Goal: Task Accomplishment & Management: Complete application form

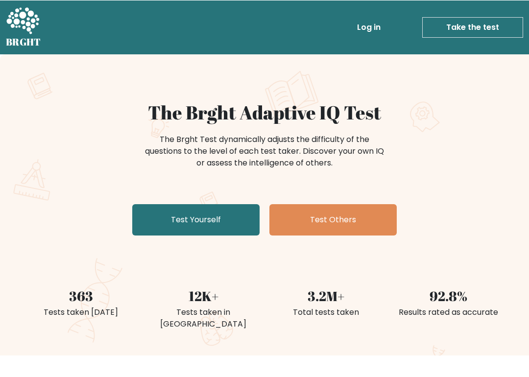
click at [205, 204] on link "Test Yourself" at bounding box center [195, 219] width 127 height 31
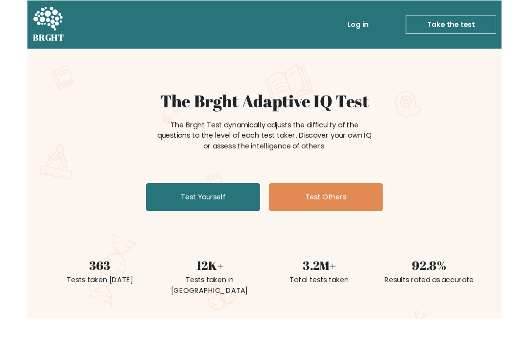
scroll to position [39, 0]
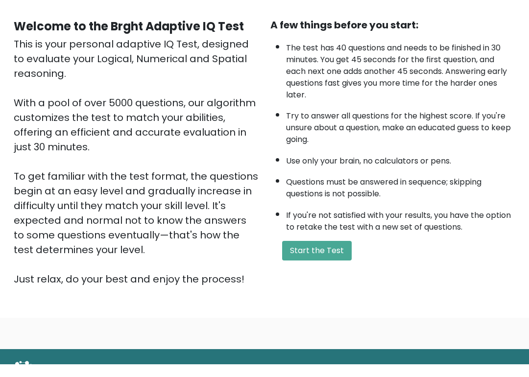
scroll to position [76, 0]
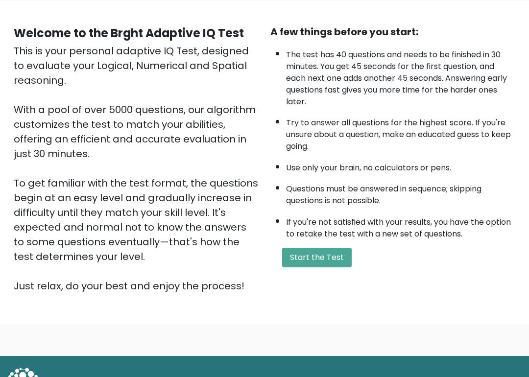
click at [317, 268] on button "Start the Test" at bounding box center [317, 258] width 70 height 20
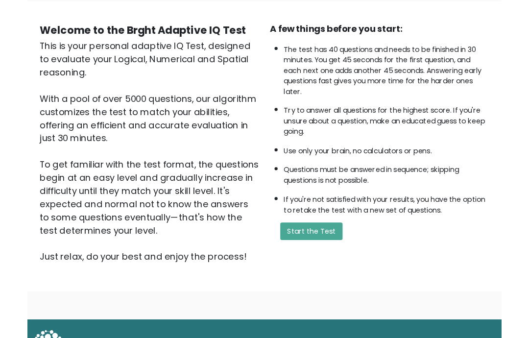
scroll to position [116, 0]
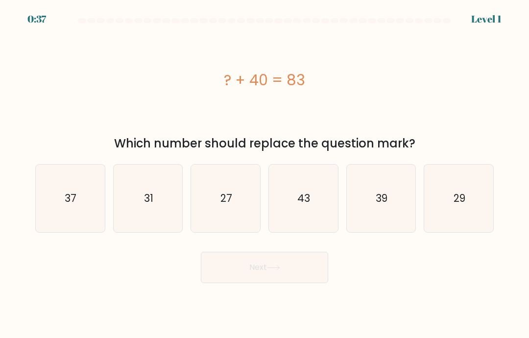
click at [307, 185] on icon "43" at bounding box center [303, 199] width 68 height 68
click at [265, 174] on input "d. 43" at bounding box center [264, 171] width 0 height 5
radio input "true"
click at [304, 262] on button "Next" at bounding box center [264, 267] width 127 height 31
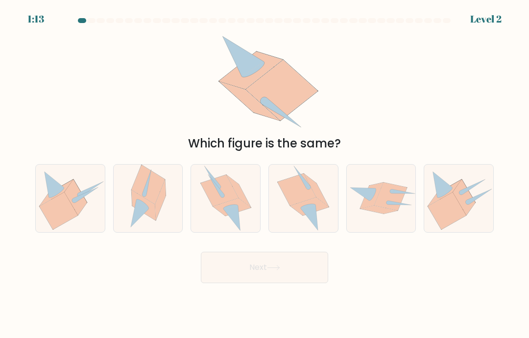
click at [265, 179] on div "d." at bounding box center [303, 198] width 78 height 69
click at [299, 196] on icon at bounding box center [297, 189] width 39 height 32
click at [265, 174] on input "d." at bounding box center [264, 171] width 0 height 5
radio input "true"
click at [272, 274] on button "Next" at bounding box center [264, 267] width 127 height 31
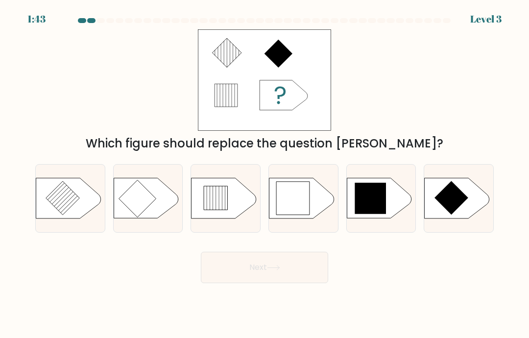
click at [384, 194] on icon at bounding box center [369, 198] width 31 height 31
click at [265, 174] on input "e." at bounding box center [264, 171] width 0 height 5
radio input "true"
click at [291, 264] on button "Next" at bounding box center [264, 267] width 127 height 31
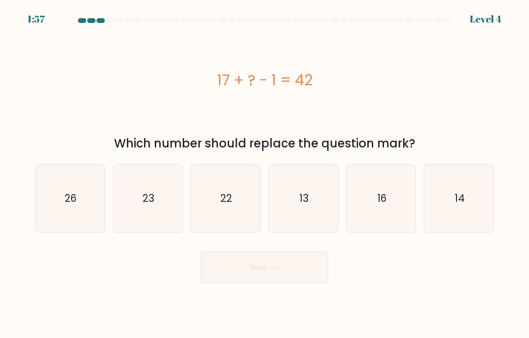
click at [74, 201] on text "26" at bounding box center [71, 198] width 12 height 14
click at [264, 174] on input "a. 26" at bounding box center [264, 171] width 0 height 5
radio input "true"
click at [61, 194] on icon "26" at bounding box center [70, 198] width 67 height 67
click at [264, 174] on input "a. 26" at bounding box center [264, 171] width 0 height 5
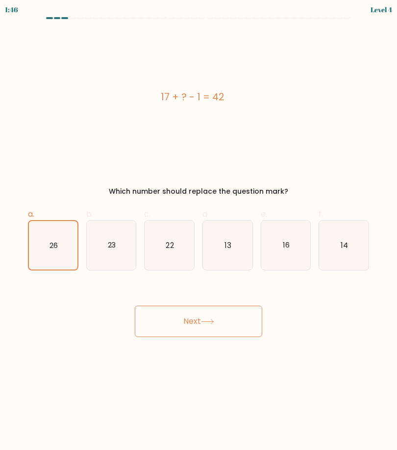
click at [197, 323] on button "Next" at bounding box center [198, 321] width 127 height 31
click at [212, 321] on icon at bounding box center [207, 321] width 13 height 5
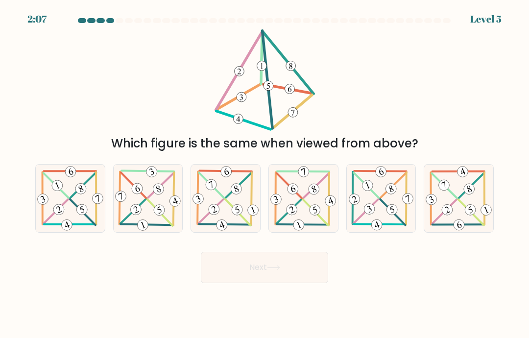
click at [58, 189] on 711 at bounding box center [57, 186] width 14 height 14
click at [264, 174] on input "a." at bounding box center [264, 171] width 0 height 5
radio input "true"
click at [312, 253] on button "Next" at bounding box center [264, 267] width 127 height 31
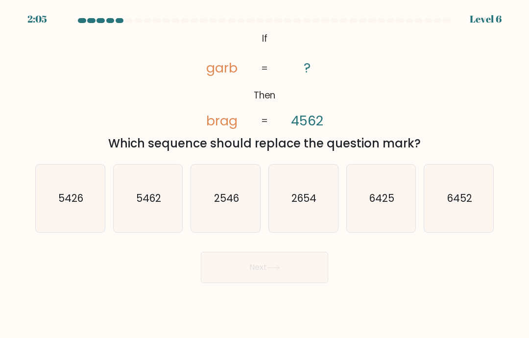
click at [312, 257] on button "Next" at bounding box center [264, 267] width 127 height 31
click at [304, 211] on icon "2654" at bounding box center [303, 199] width 68 height 68
click at [265, 174] on input "d. 2654" at bounding box center [264, 171] width 0 height 5
radio input "true"
click at [253, 282] on button "Next" at bounding box center [264, 267] width 127 height 31
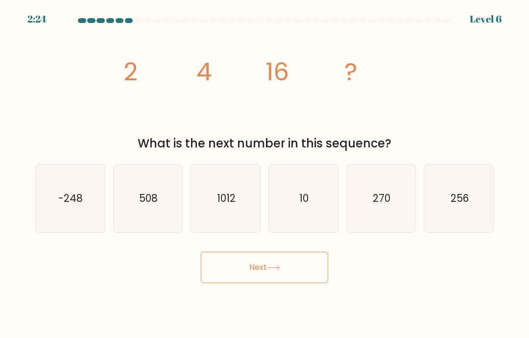
click at [284, 271] on button "Next" at bounding box center [264, 267] width 127 height 31
click at [396, 181] on icon "270" at bounding box center [381, 199] width 68 height 68
click at [265, 174] on input "e. 270" at bounding box center [264, 171] width 0 height 5
radio input "true"
click at [307, 270] on button "Next" at bounding box center [264, 267] width 127 height 31
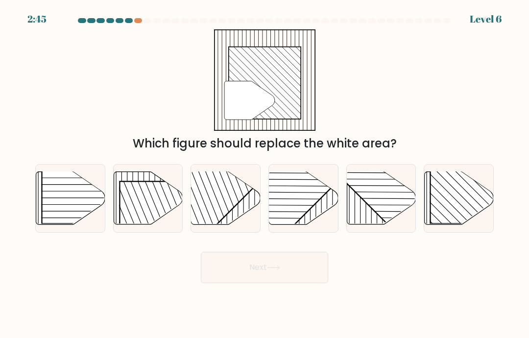
click at [460, 198] on rect at bounding box center [479, 174] width 99 height 99
click at [265, 174] on input "f." at bounding box center [264, 171] width 0 height 5
radio input "true"
click at [307, 256] on button "Next" at bounding box center [264, 267] width 127 height 31
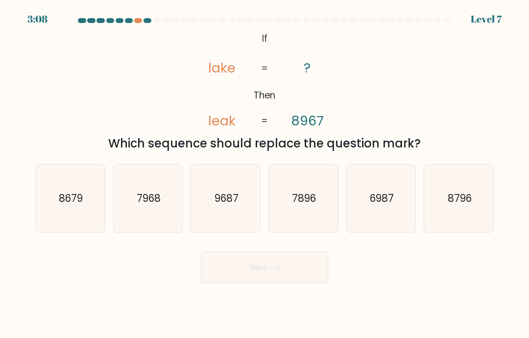
click at [77, 206] on icon "8679" at bounding box center [70, 199] width 68 height 68
click at [264, 174] on input "a. 8679" at bounding box center [264, 171] width 0 height 5
radio input "true"
click at [281, 281] on button "Next" at bounding box center [264, 267] width 127 height 31
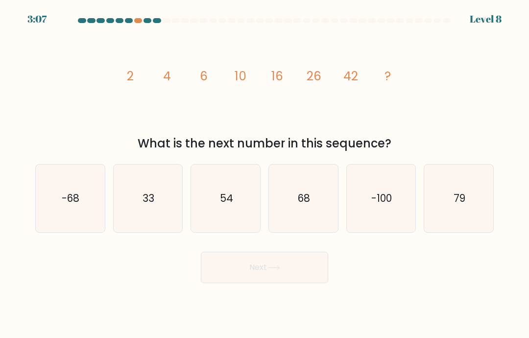
click at [294, 271] on button "Next" at bounding box center [264, 267] width 127 height 31
click at [322, 184] on icon "68" at bounding box center [303, 199] width 68 height 68
click at [265, 174] on input "d. 68" at bounding box center [264, 171] width 0 height 5
radio input "true"
click at [294, 259] on button "Next" at bounding box center [264, 267] width 127 height 31
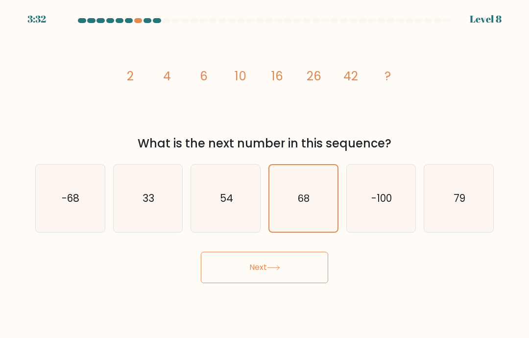
click at [287, 279] on button "Next" at bounding box center [264, 267] width 127 height 31
click at [308, 269] on button "Next" at bounding box center [264, 267] width 127 height 31
